Goal: Transaction & Acquisition: Subscribe to service/newsletter

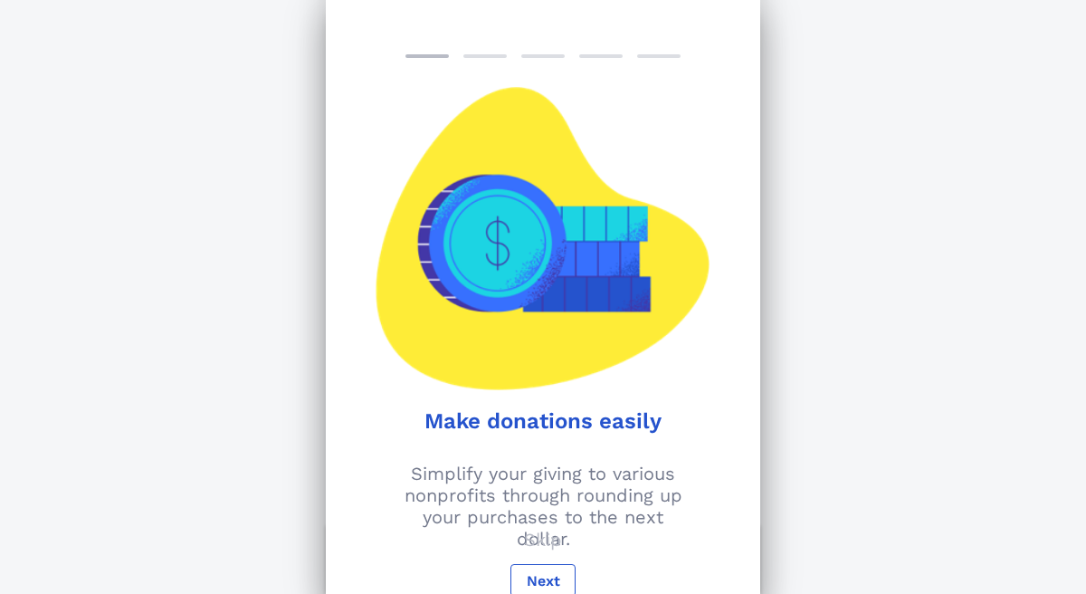
scroll to position [105, 0]
click at [548, 578] on span "Next" at bounding box center [543, 580] width 34 height 17
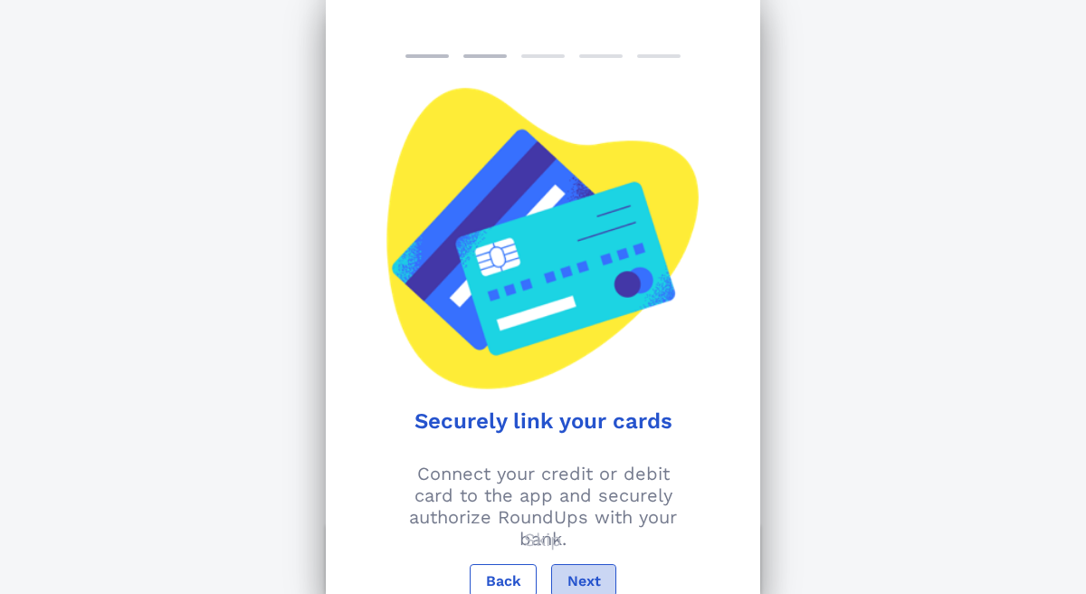
click at [585, 572] on span "Next" at bounding box center [583, 580] width 34 height 17
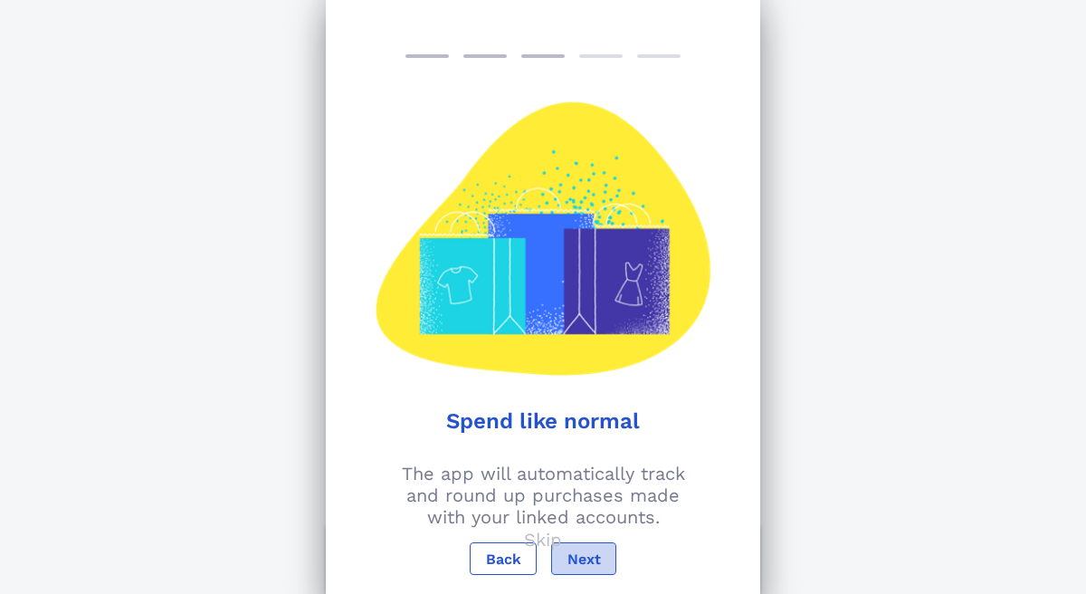
click at [579, 556] on span "Next" at bounding box center [583, 558] width 34 height 17
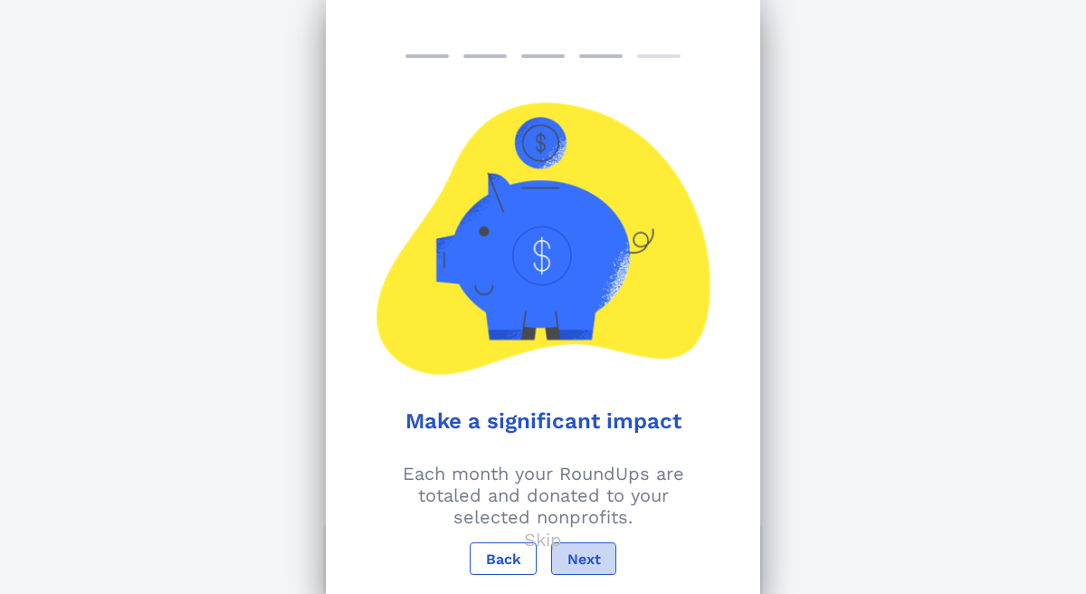
click at [579, 556] on span "Next" at bounding box center [583, 558] width 34 height 17
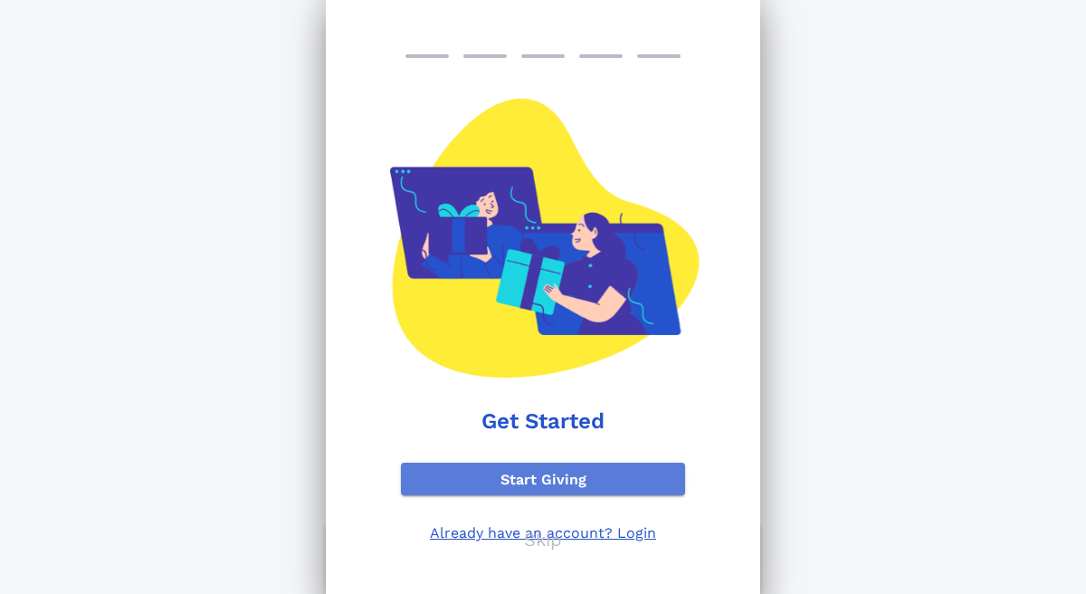
click at [578, 479] on span "Start Giving" at bounding box center [542, 479] width 255 height 17
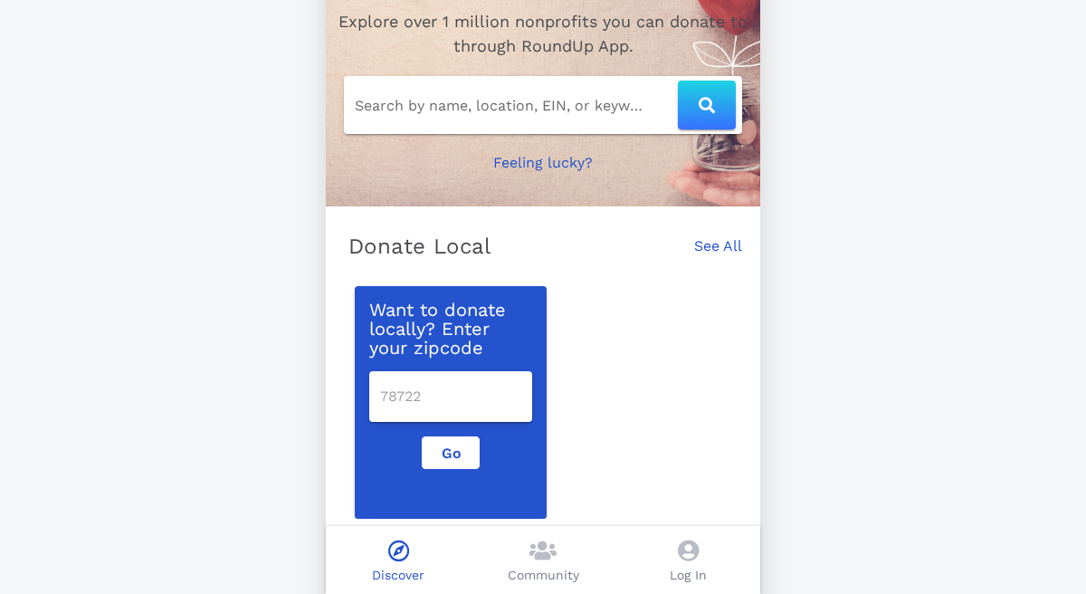
click at [417, 395] on input "number" at bounding box center [450, 396] width 141 height 29
click at [487, 101] on input "text" at bounding box center [516, 104] width 323 height 29
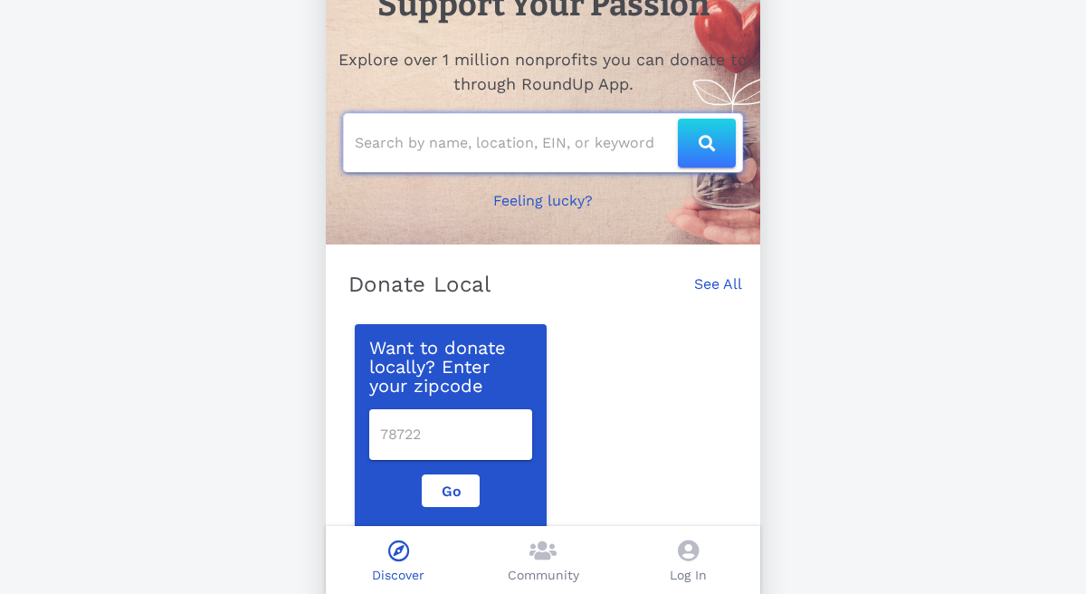
scroll to position [62, 0]
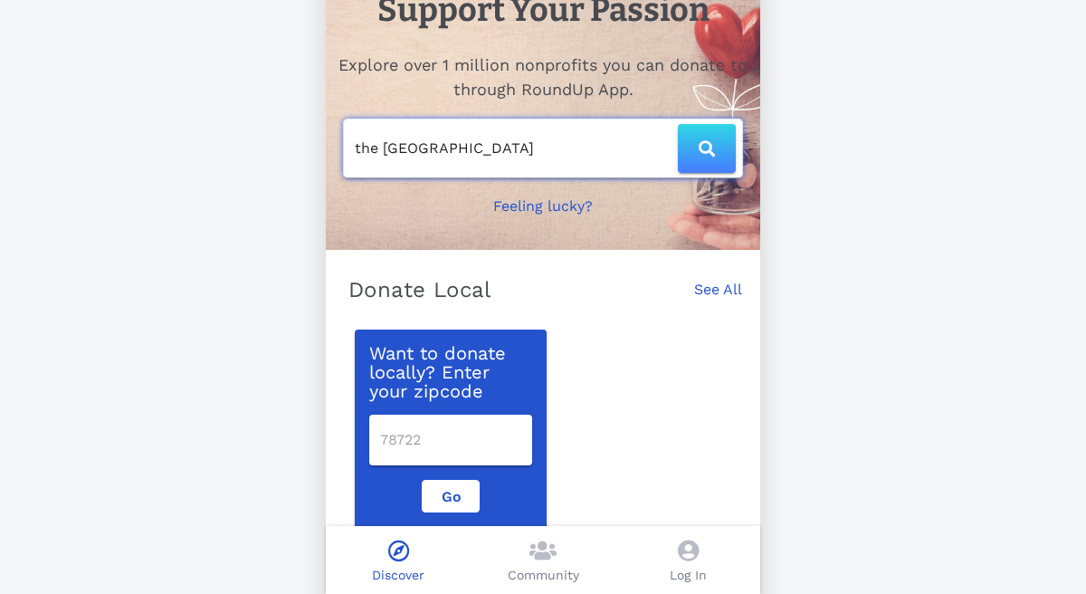
click at [700, 153] on icon "button" at bounding box center [707, 148] width 16 height 16
type input "the [GEOGRAPHIC_DATA]"
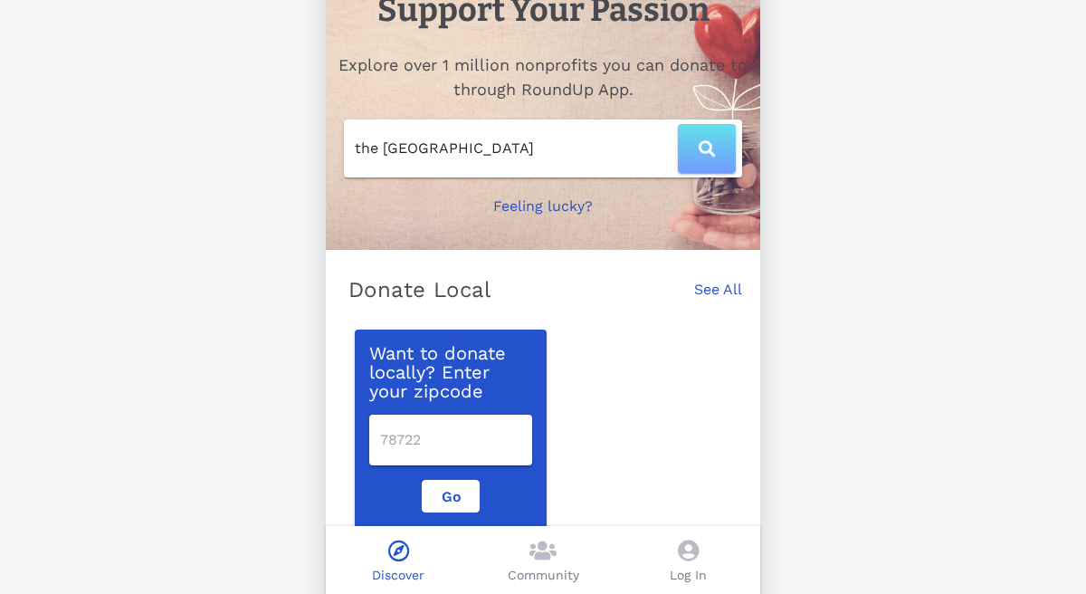
scroll to position [0, 0]
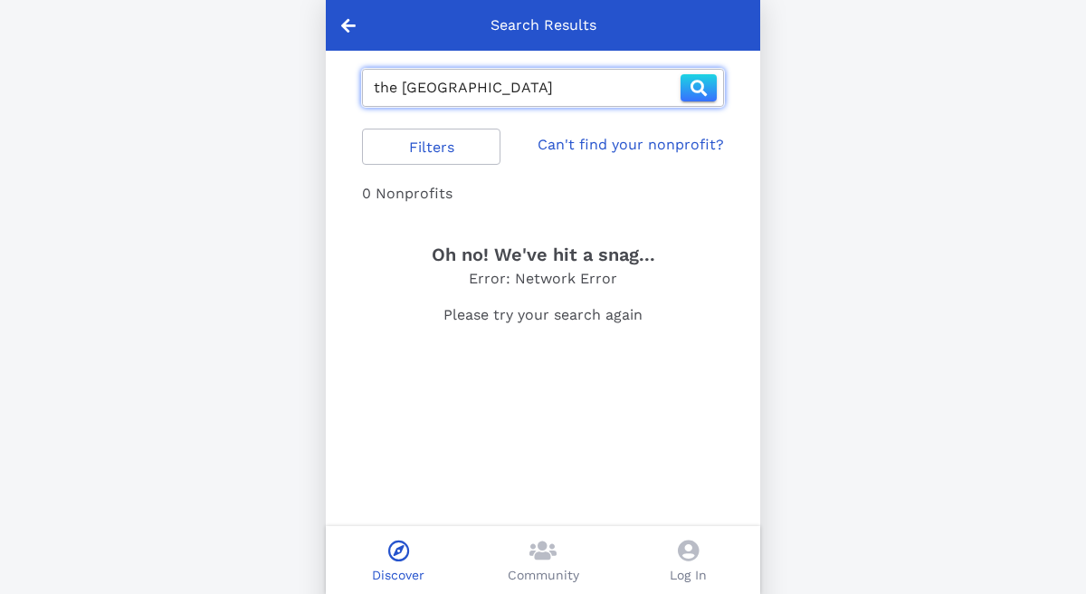
click at [404, 91] on input "the [GEOGRAPHIC_DATA]" at bounding box center [527, 87] width 307 height 29
click at [352, 30] on icon at bounding box center [348, 25] width 14 height 16
